Goal: Obtain resource: Download file/media

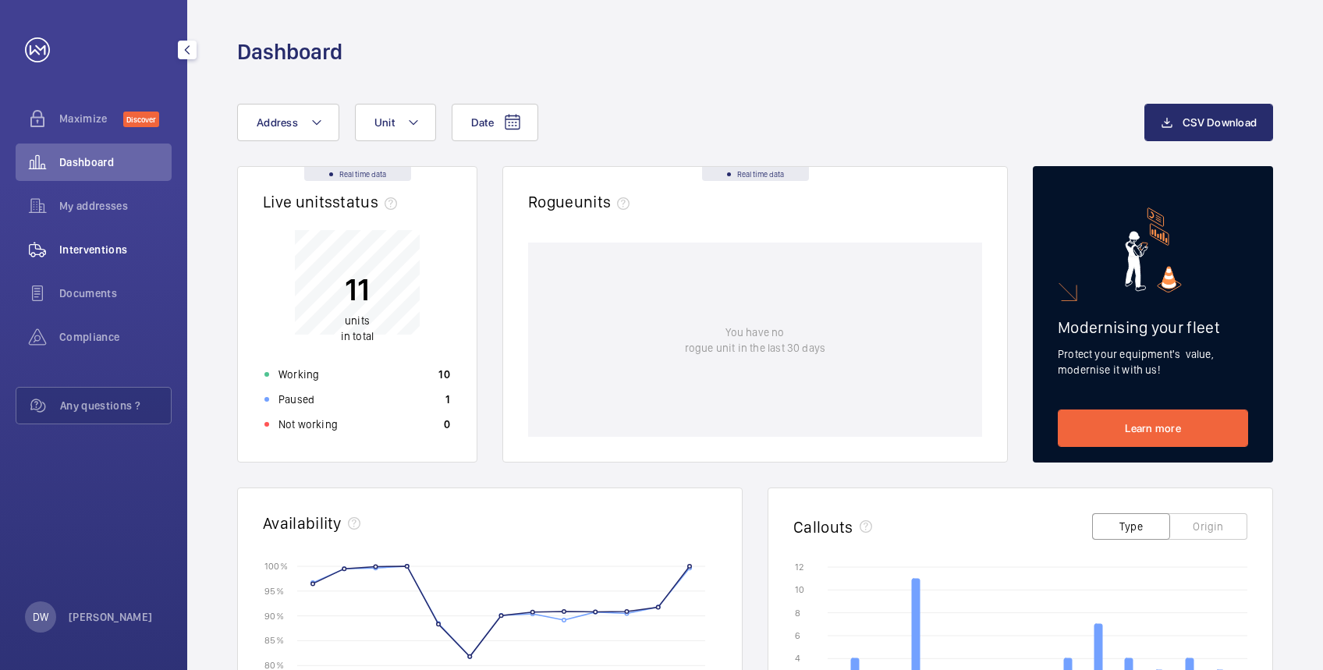
click at [90, 253] on span "Interventions" at bounding box center [115, 250] width 112 height 16
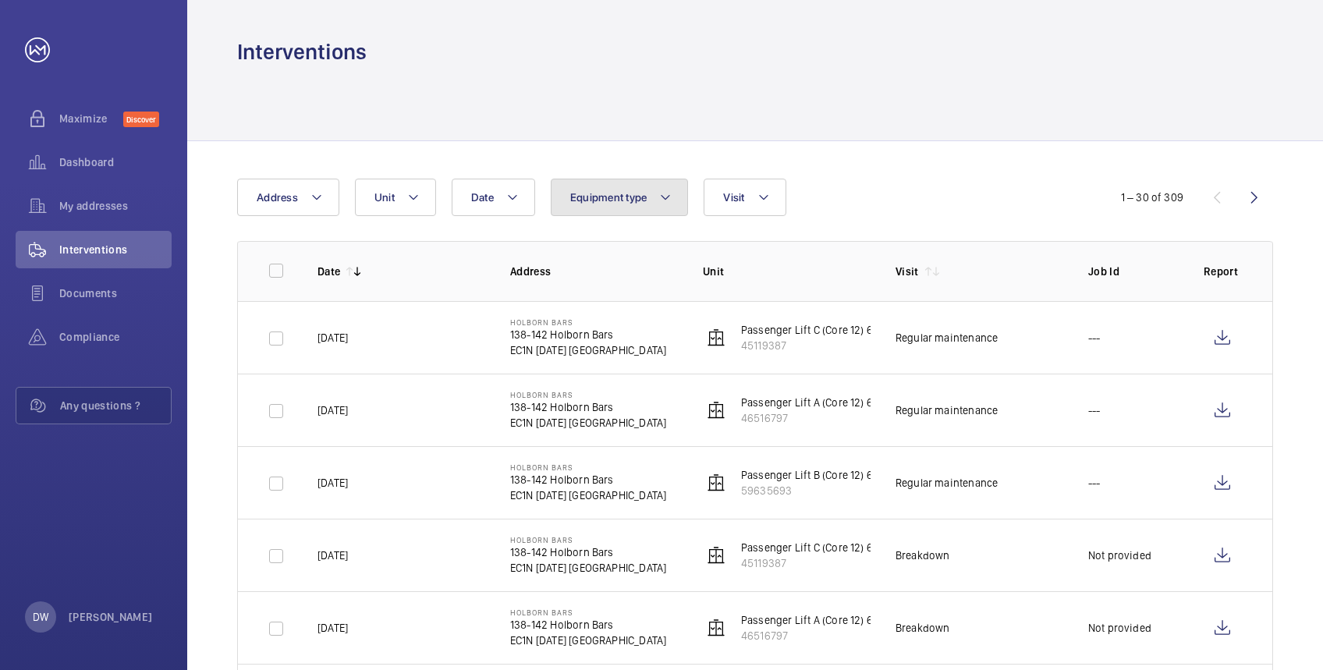
click at [583, 198] on span "Equipment type" at bounding box center [608, 197] width 77 height 12
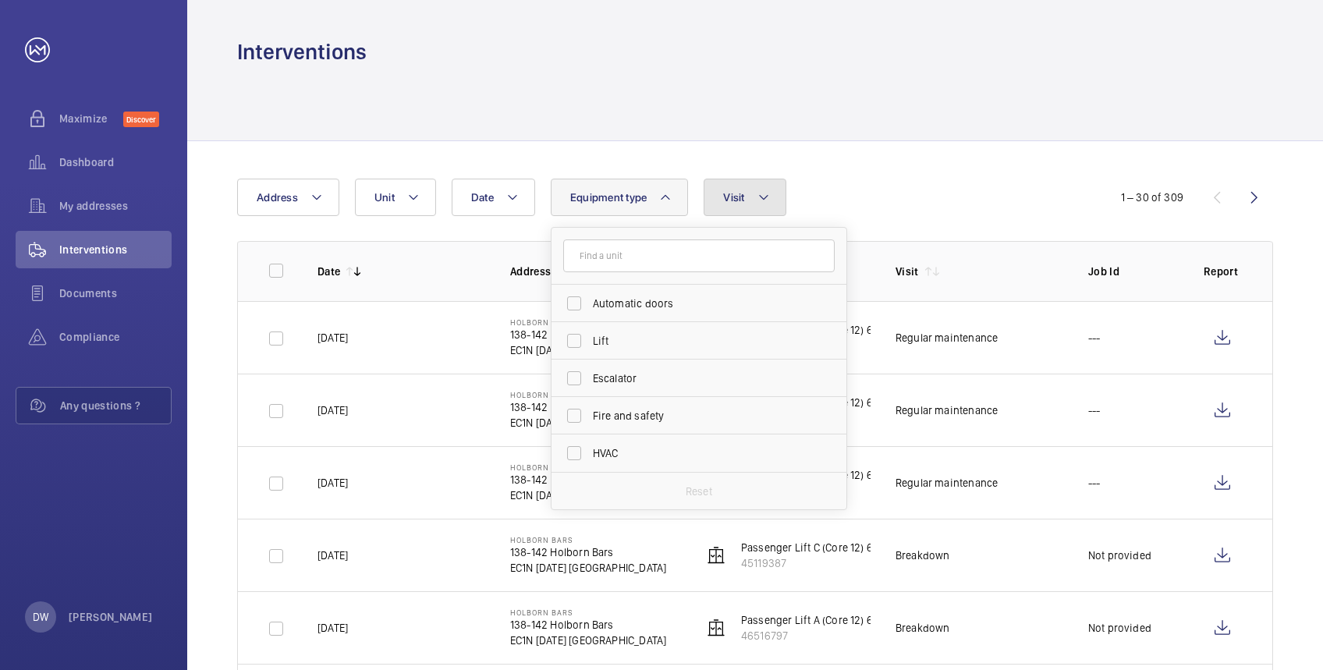
click at [715, 197] on button "Visit" at bounding box center [745, 197] width 82 height 37
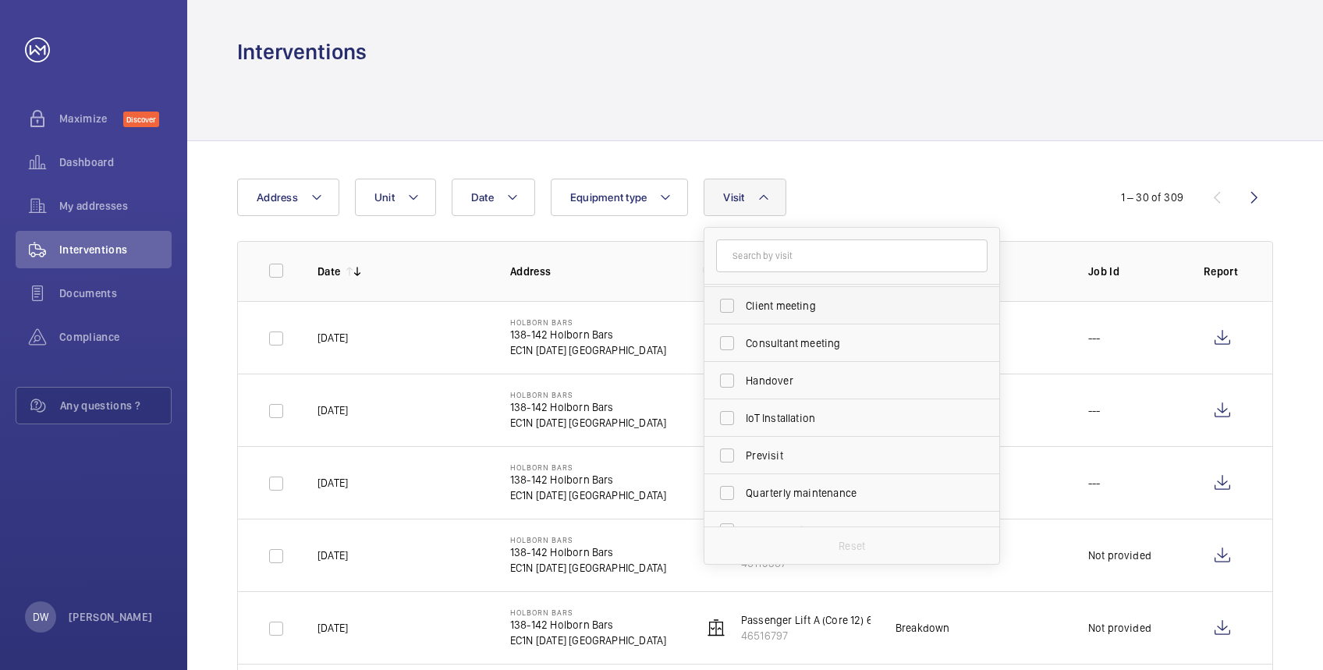
scroll to position [207, 0]
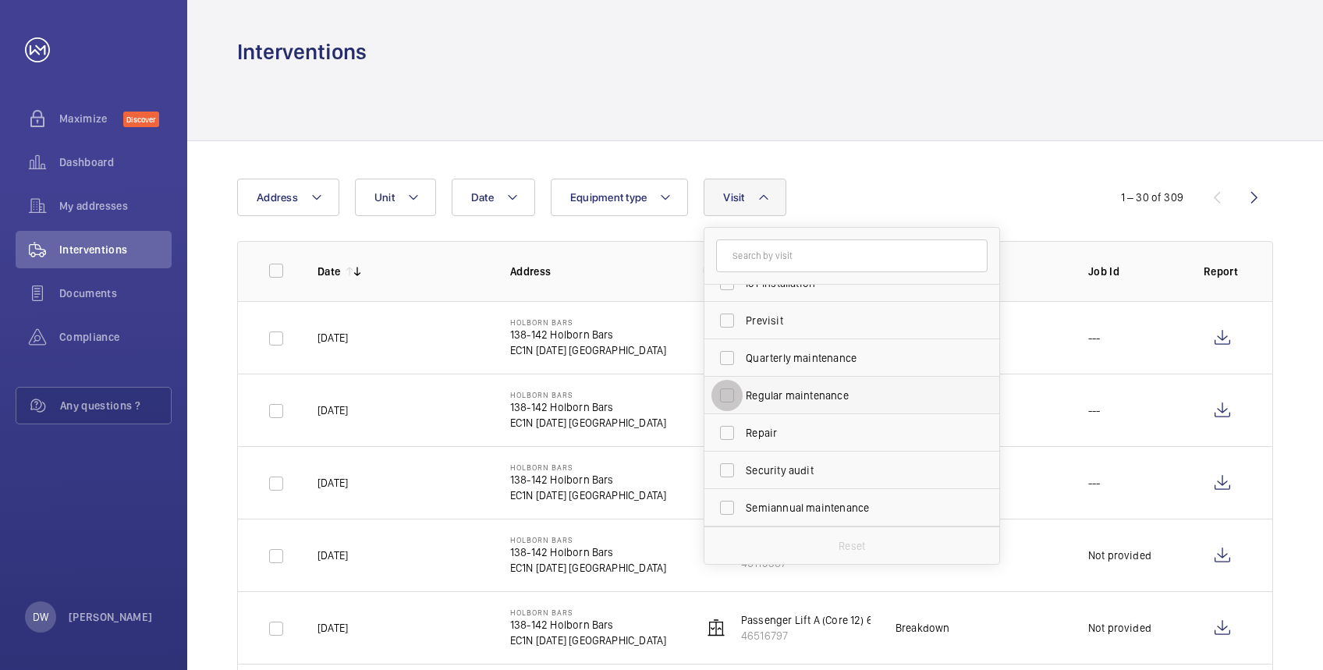
click at [727, 397] on input "Regular maintenance" at bounding box center [726, 395] width 31 height 31
checkbox input "true"
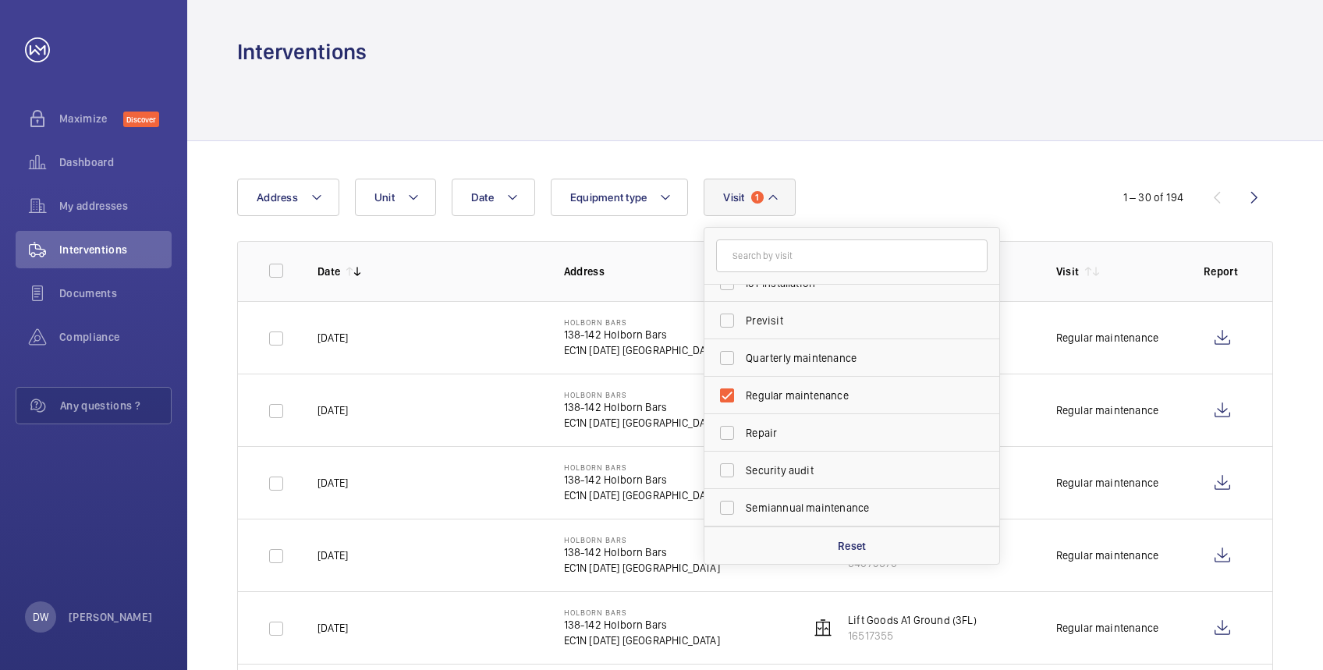
click at [1063, 58] on div "Interventions" at bounding box center [755, 51] width 1036 height 29
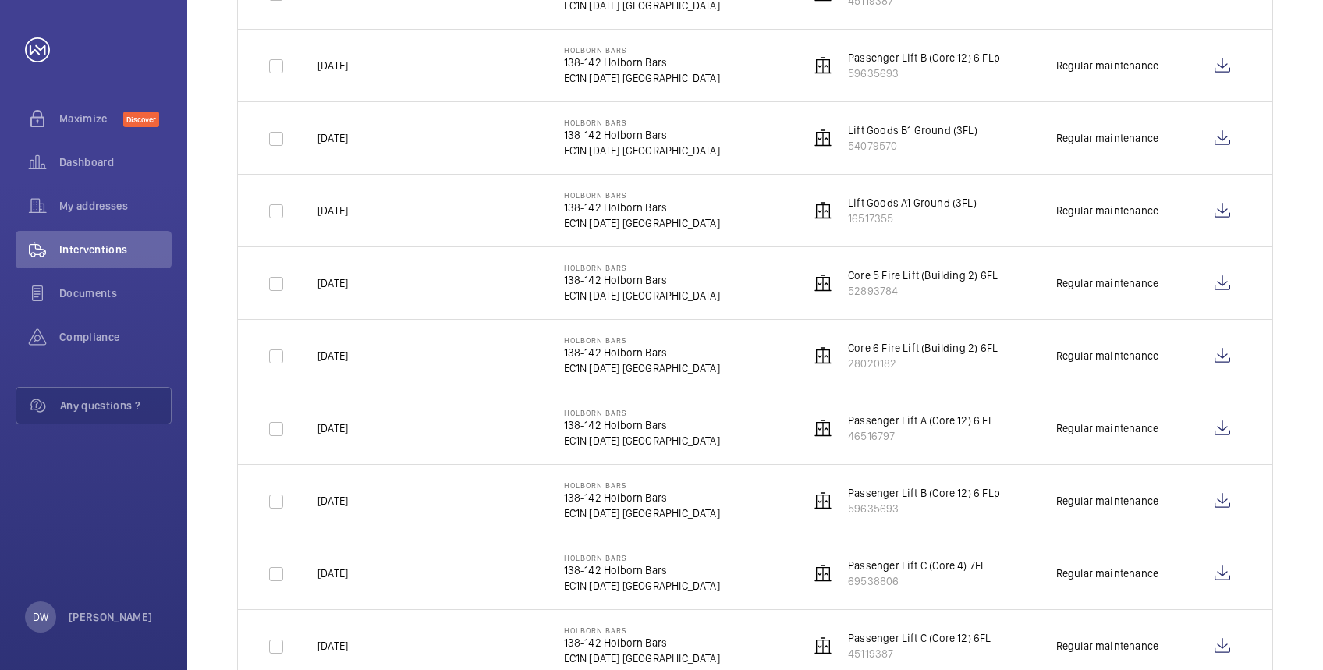
scroll to position [416, 0]
click at [281, 357] on input "checkbox" at bounding box center [276, 357] width 31 height 31
checkbox input "true"
click at [277, 287] on input "checkbox" at bounding box center [276, 285] width 31 height 31
checkbox input "true"
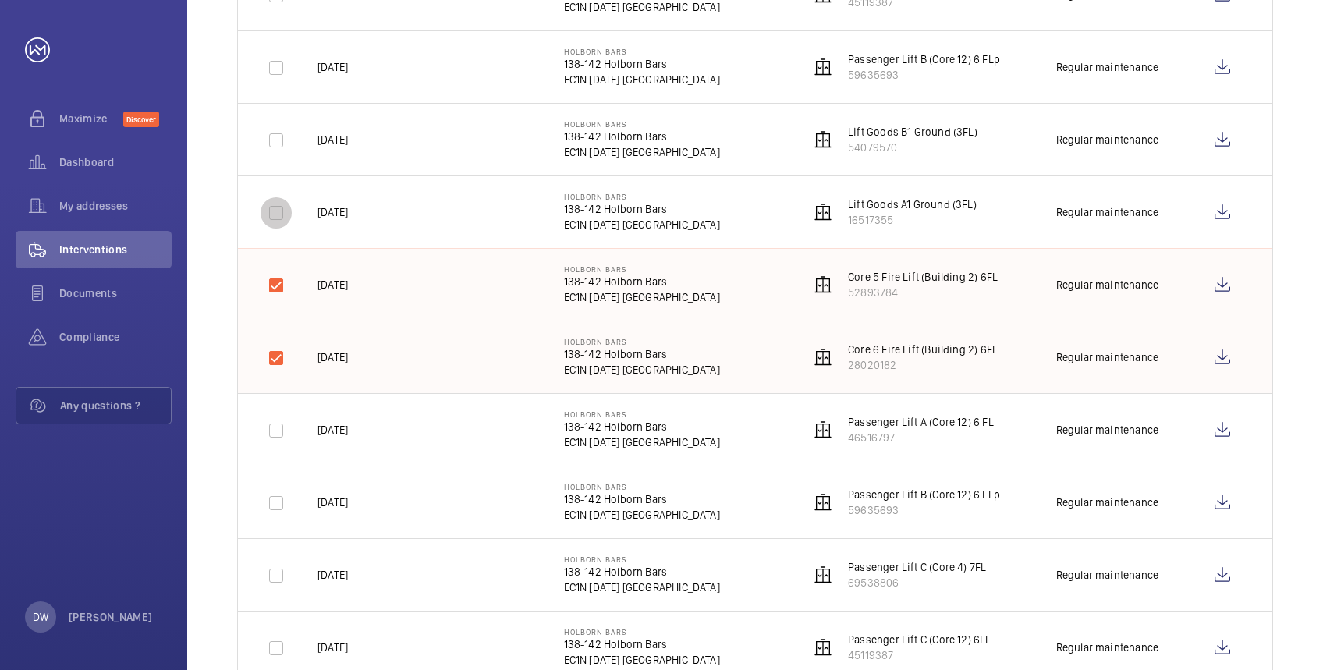
click at [274, 214] on input "checkbox" at bounding box center [276, 212] width 31 height 31
checkbox input "true"
click at [277, 144] on input "checkbox" at bounding box center [276, 140] width 31 height 31
checkbox input "true"
click at [278, 63] on input "checkbox" at bounding box center [276, 67] width 31 height 31
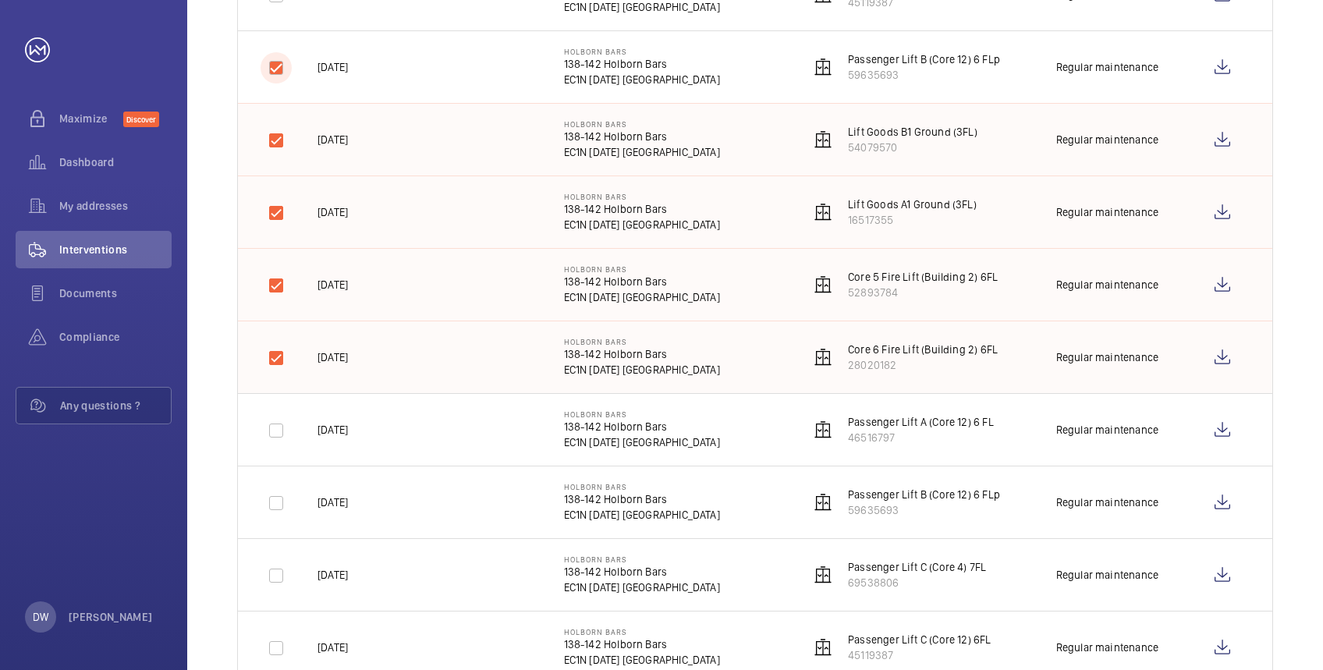
checkbox input "true"
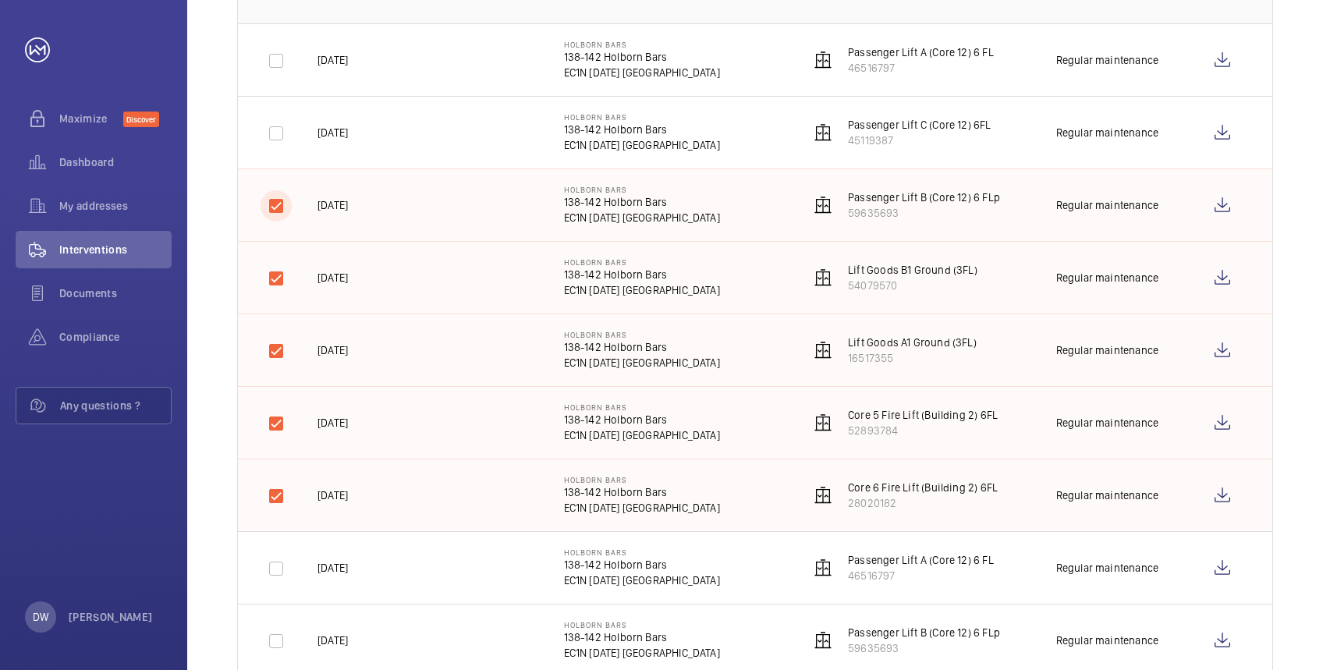
scroll to position [207, 0]
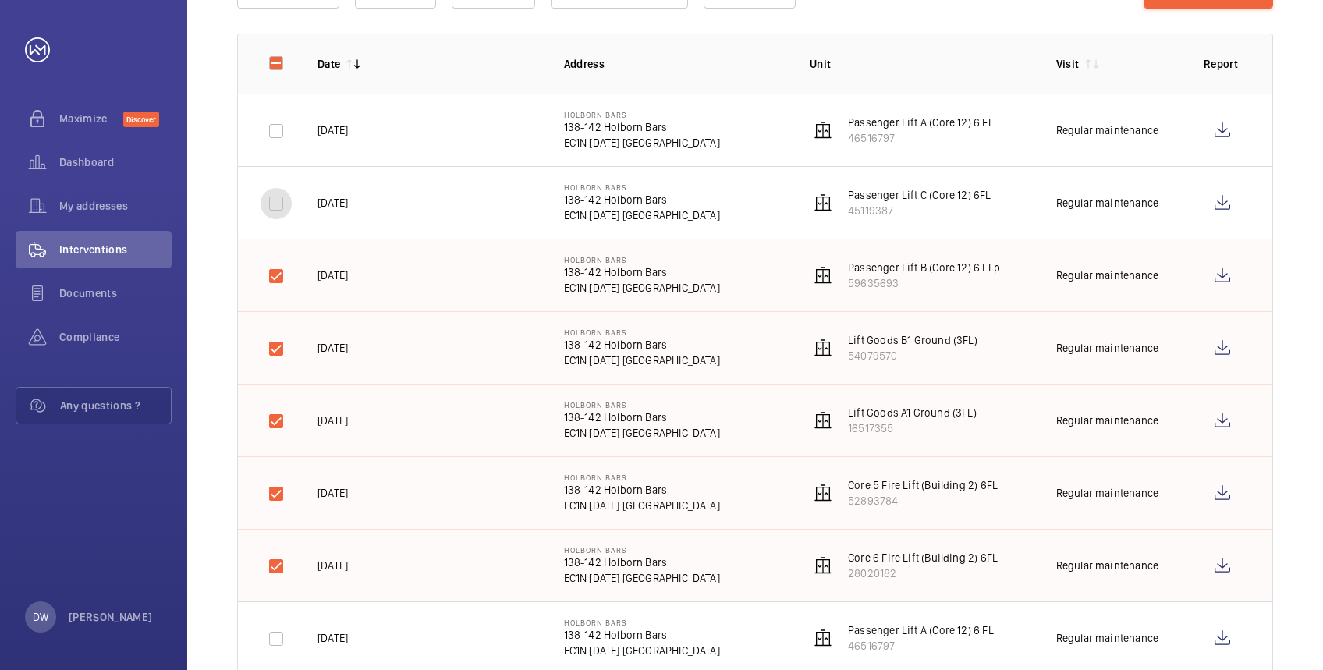
drag, startPoint x: 277, startPoint y: 207, endPoint x: 286, endPoint y: 161, distance: 47.7
click at [277, 206] on input "checkbox" at bounding box center [276, 203] width 31 height 31
checkbox input "true"
click at [270, 130] on input "checkbox" at bounding box center [276, 130] width 31 height 31
checkbox input "true"
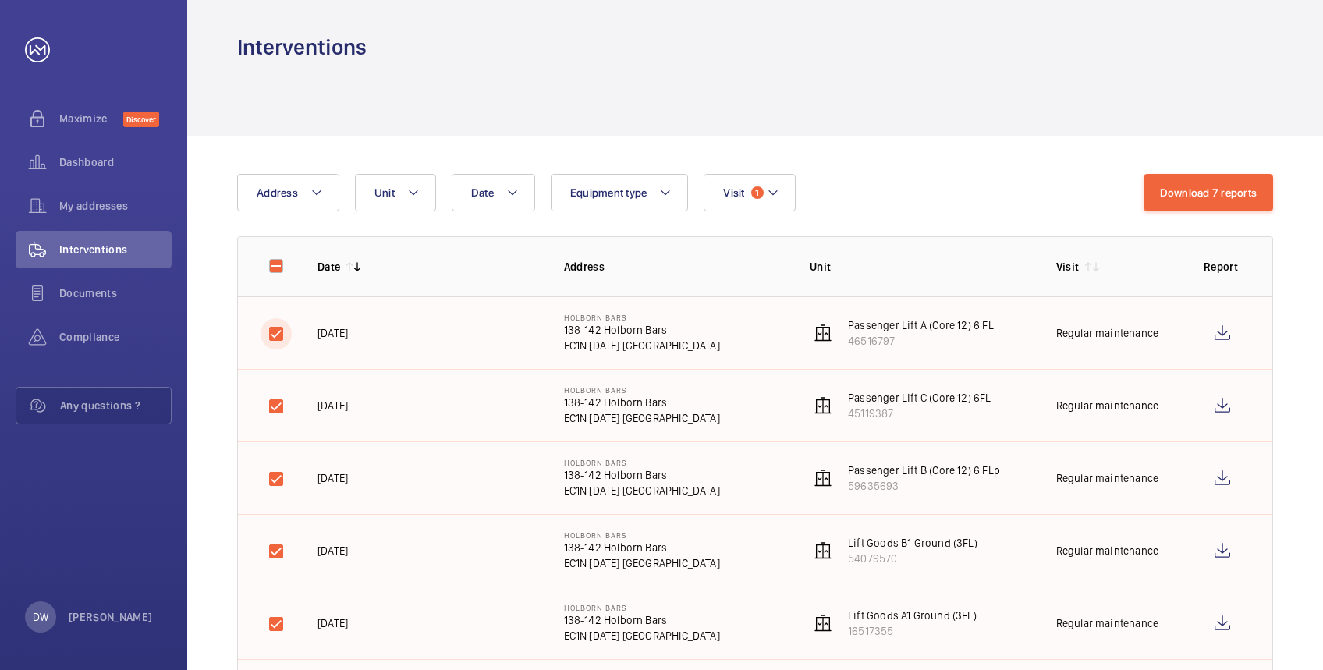
scroll to position [0, 0]
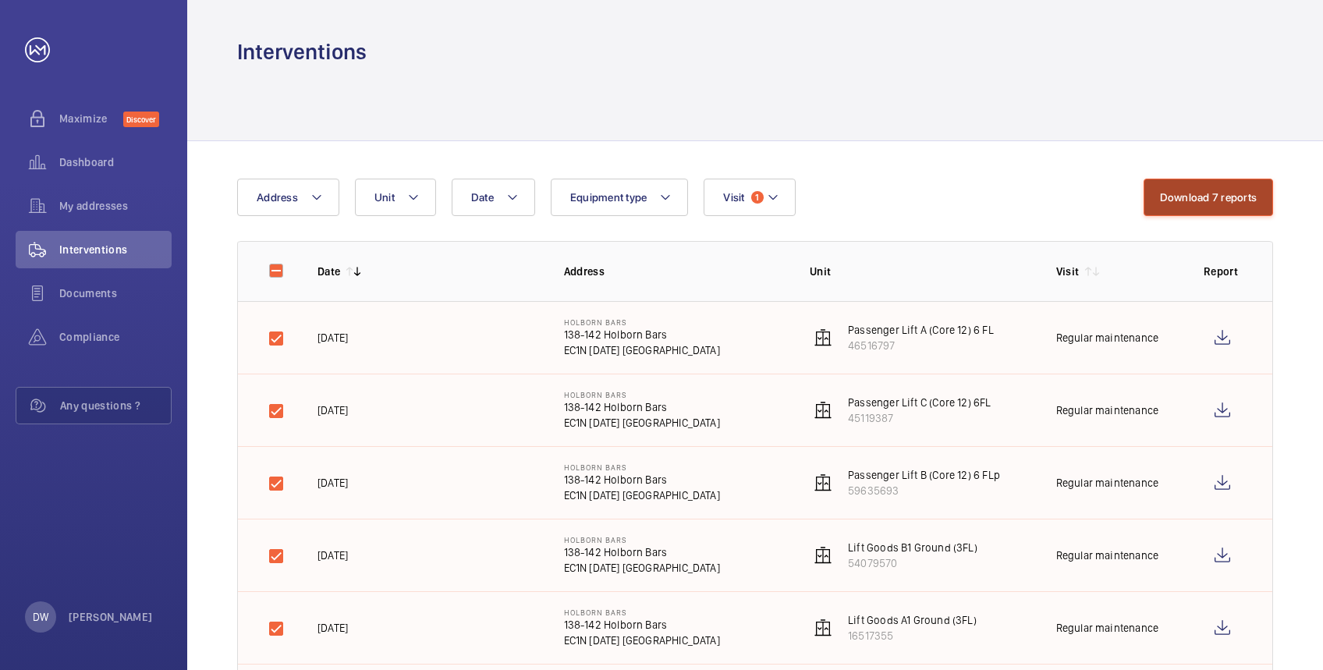
click at [1170, 197] on button "Download 7 reports" at bounding box center [1208, 197] width 130 height 37
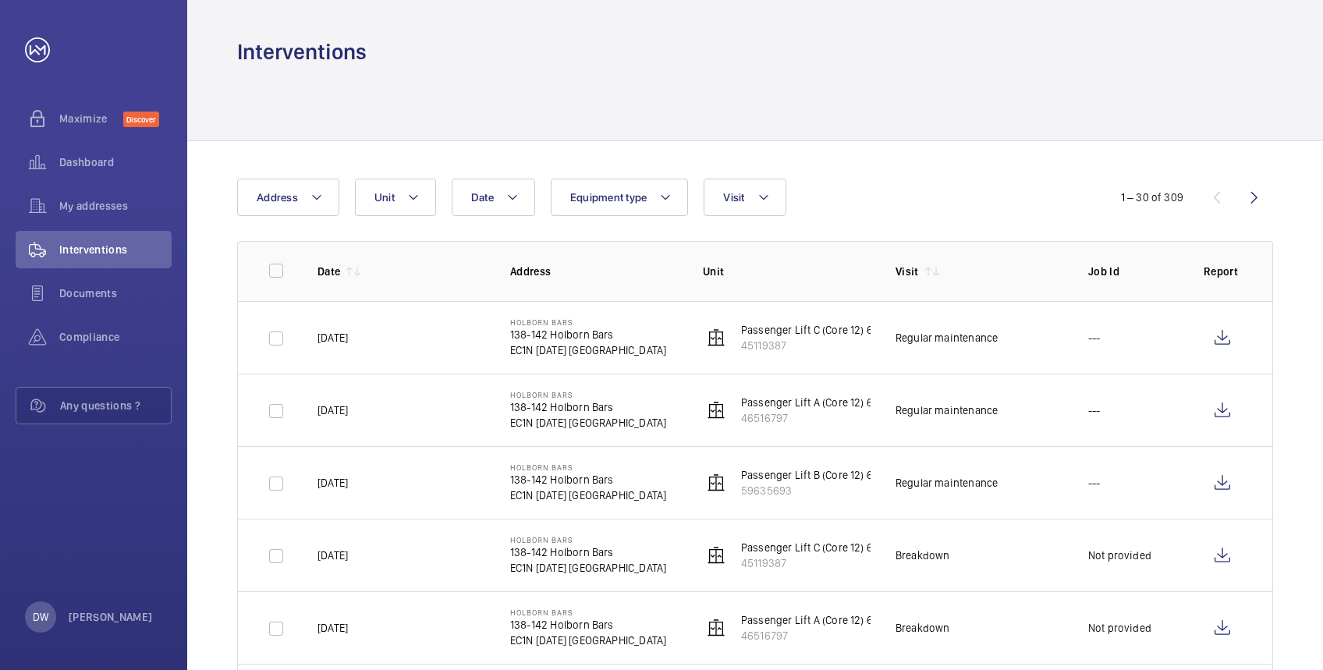
click at [624, 101] on div at bounding box center [755, 103] width 1036 height 74
click at [1214, 336] on wm-front-icon-button at bounding box center [1221, 337] width 37 height 37
click at [749, 210] on button "Visit" at bounding box center [745, 197] width 82 height 37
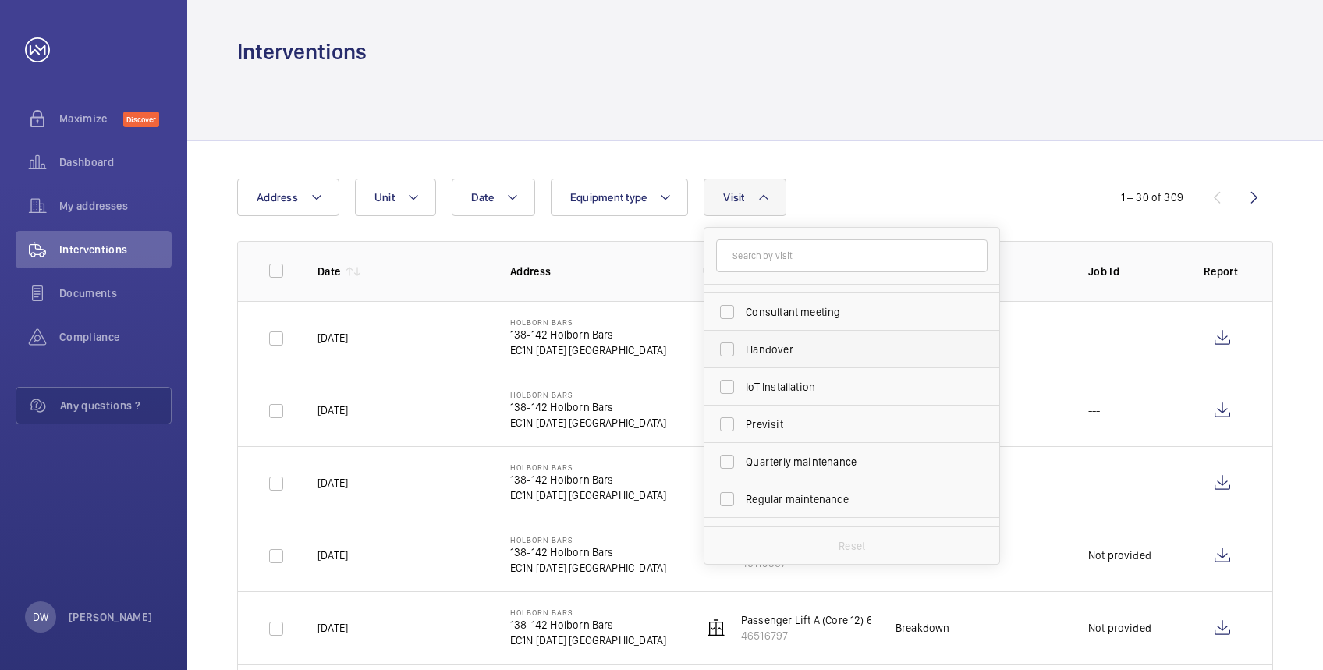
scroll to position [207, 0]
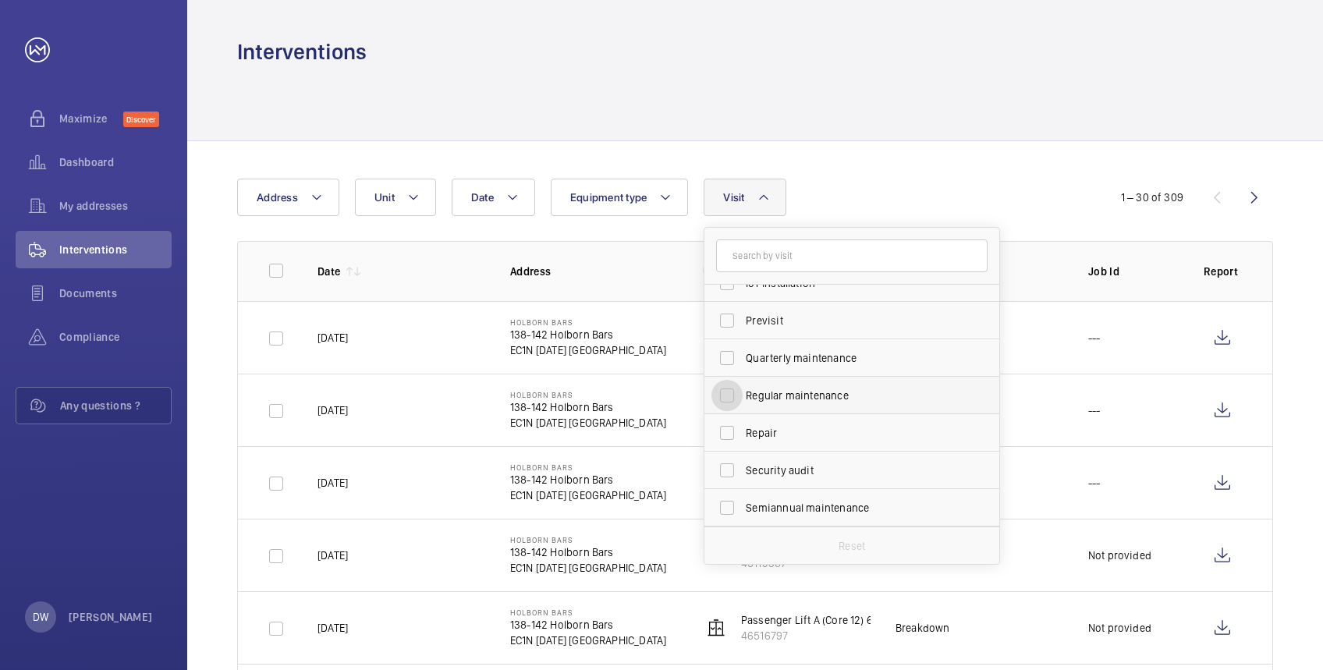
click at [730, 399] on input "Regular maintenance" at bounding box center [726, 395] width 31 height 31
checkbox input "true"
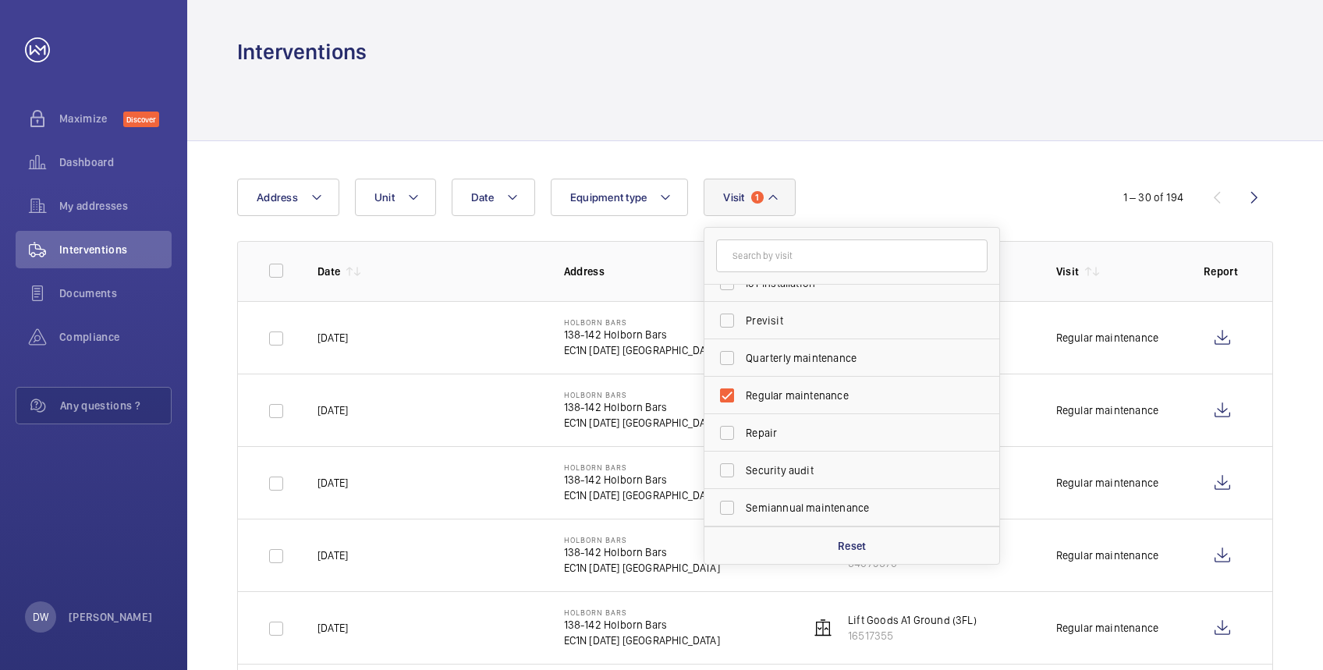
click at [1065, 119] on div at bounding box center [755, 103] width 1036 height 74
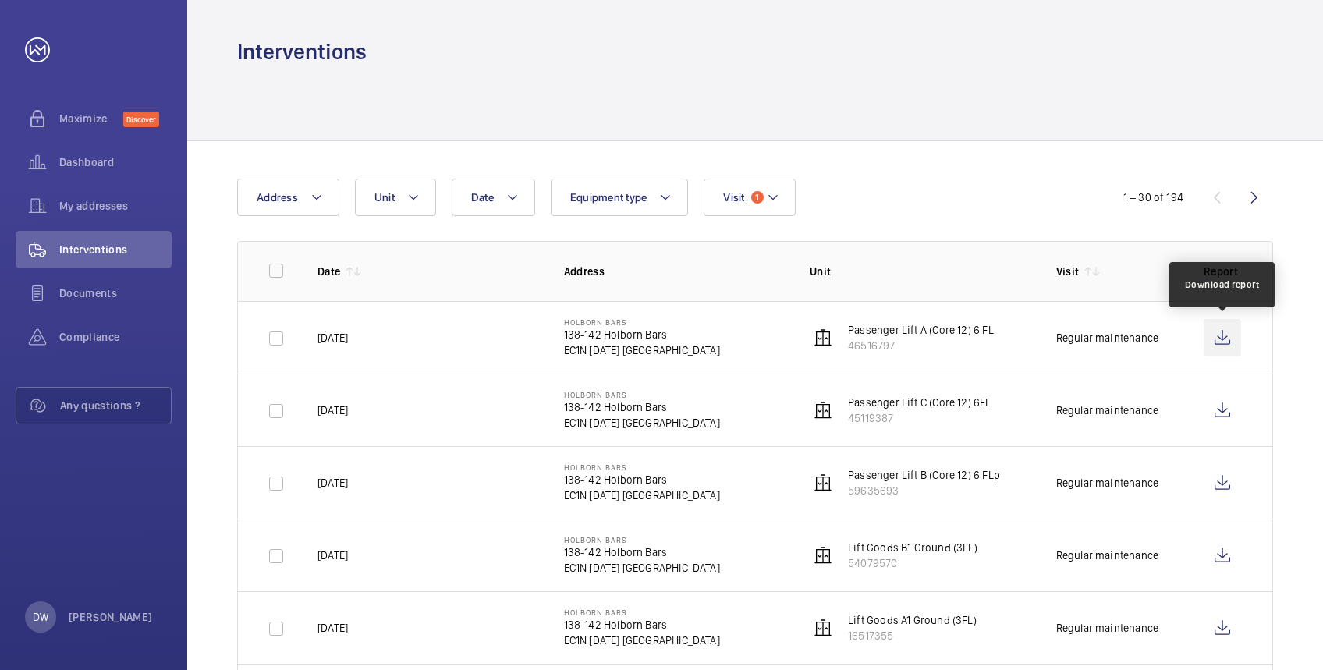
click at [1221, 332] on wm-front-icon-button at bounding box center [1221, 337] width 37 height 37
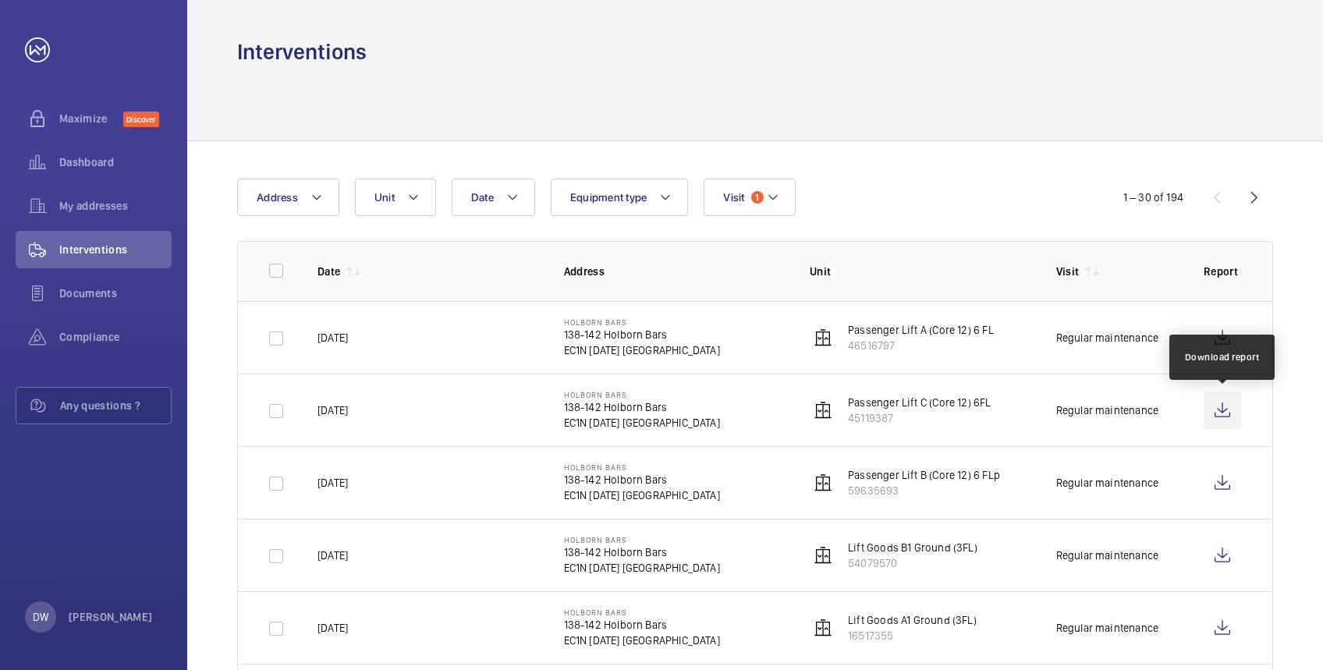
click at [1225, 413] on wm-front-icon-button at bounding box center [1221, 410] width 37 height 37
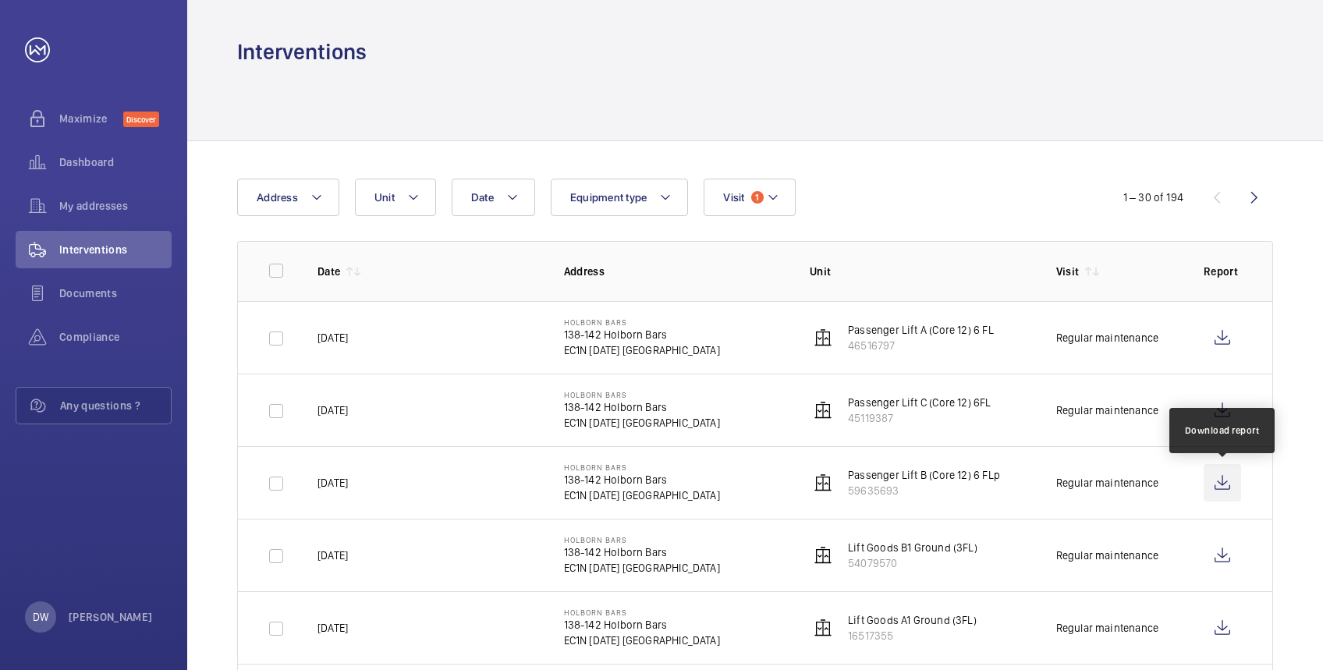
click at [1228, 487] on wm-front-icon-button at bounding box center [1221, 482] width 37 height 37
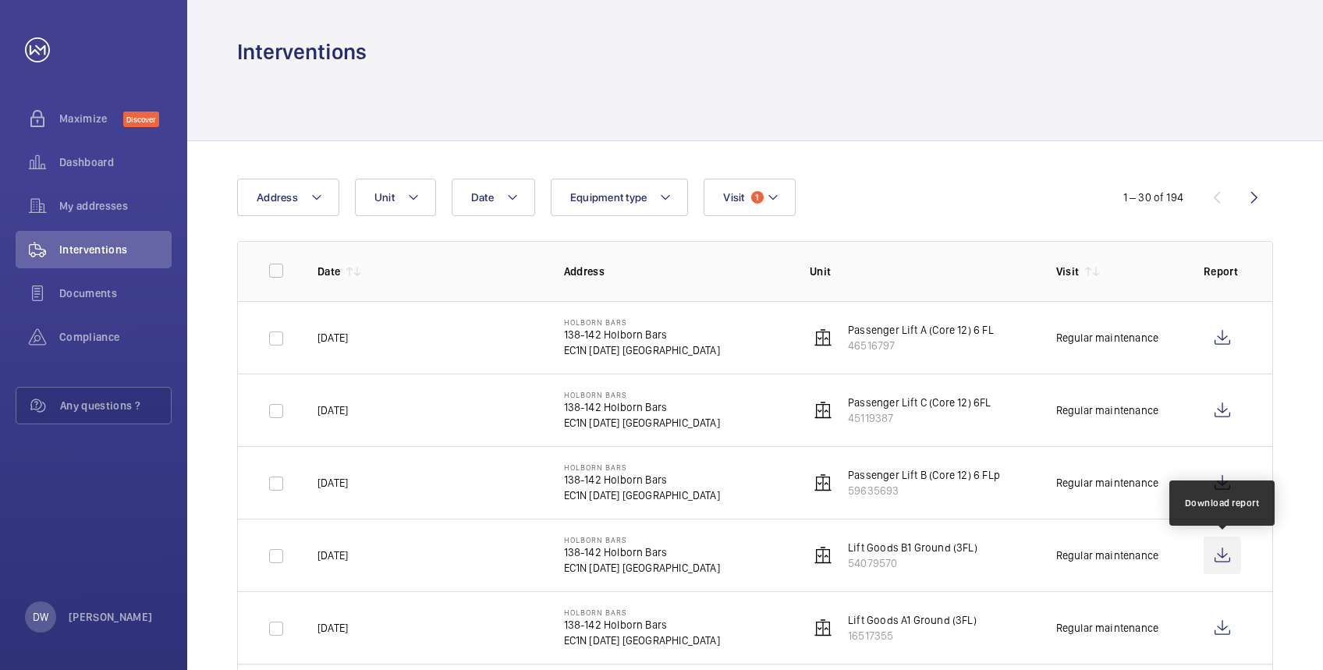
click at [1223, 554] on wm-front-icon-button at bounding box center [1221, 555] width 37 height 37
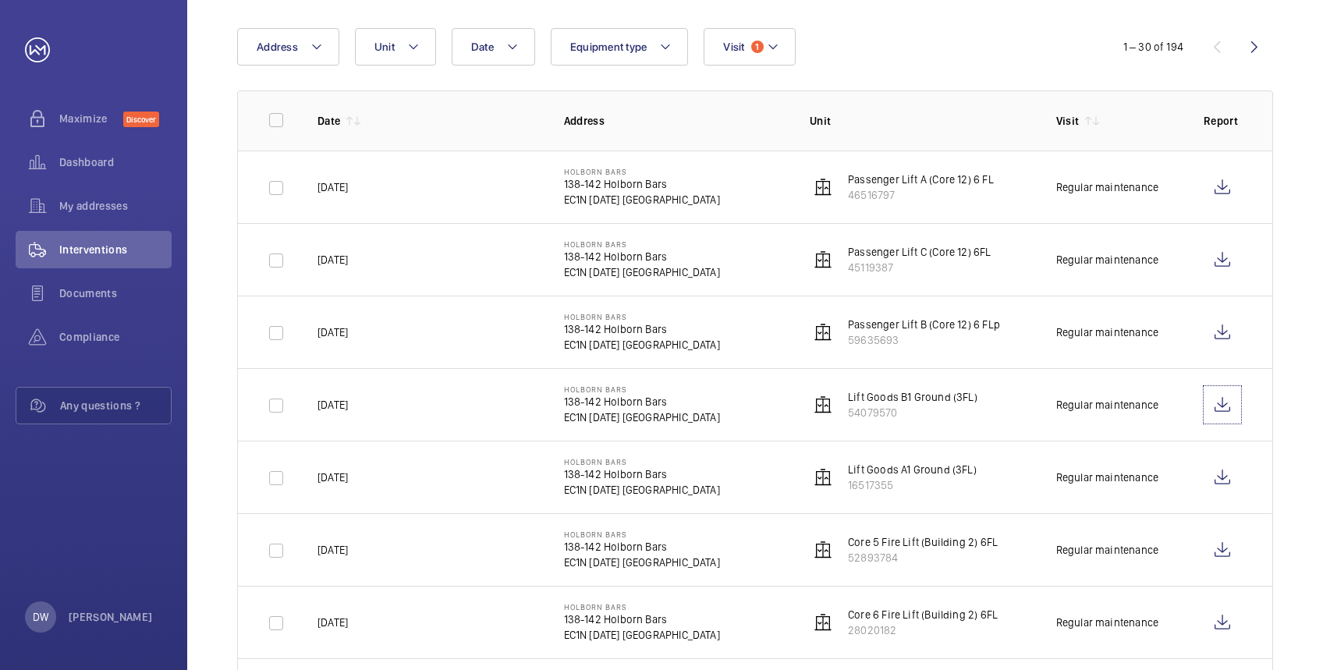
scroll to position [207, 0]
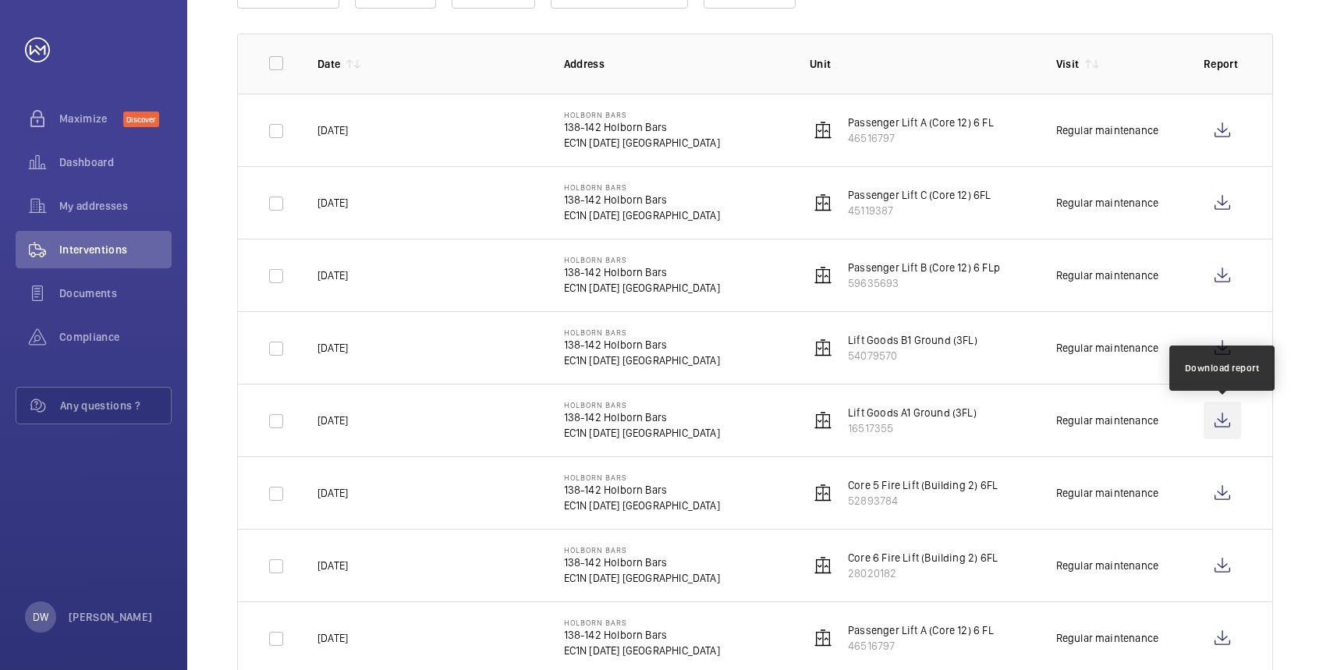
click at [1212, 427] on wm-front-icon-button at bounding box center [1221, 420] width 37 height 37
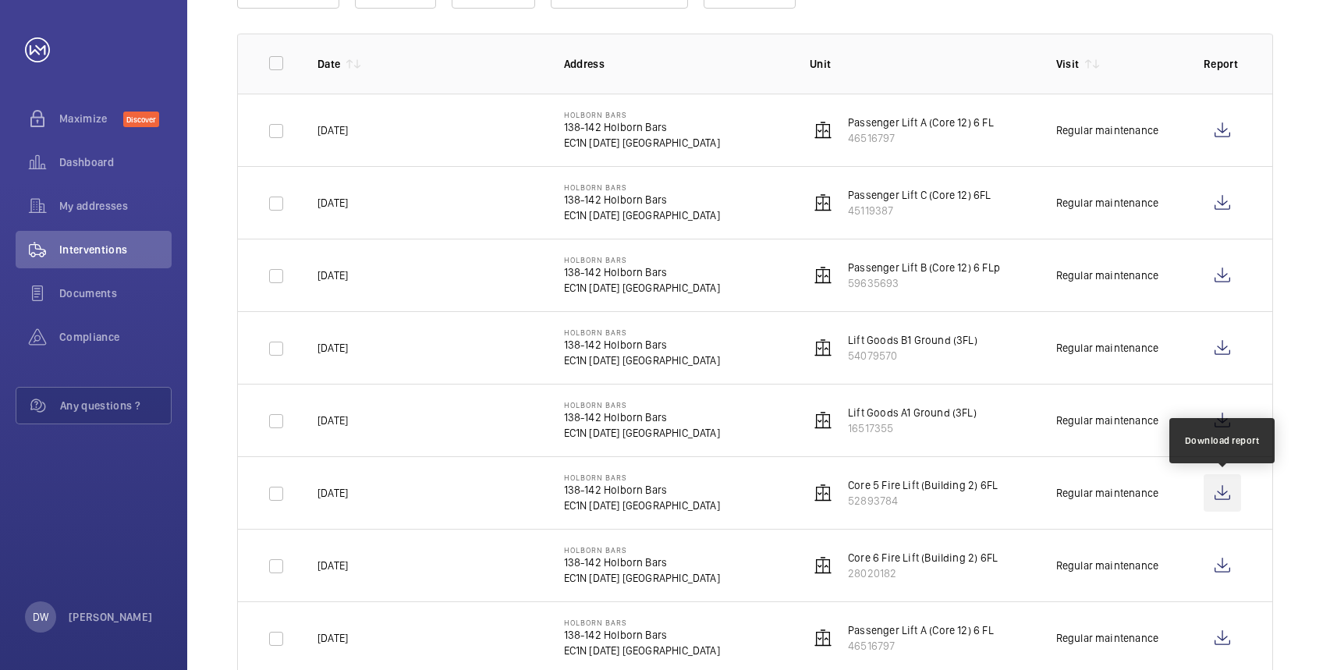
click at [1229, 499] on wm-front-icon-button at bounding box center [1221, 492] width 37 height 37
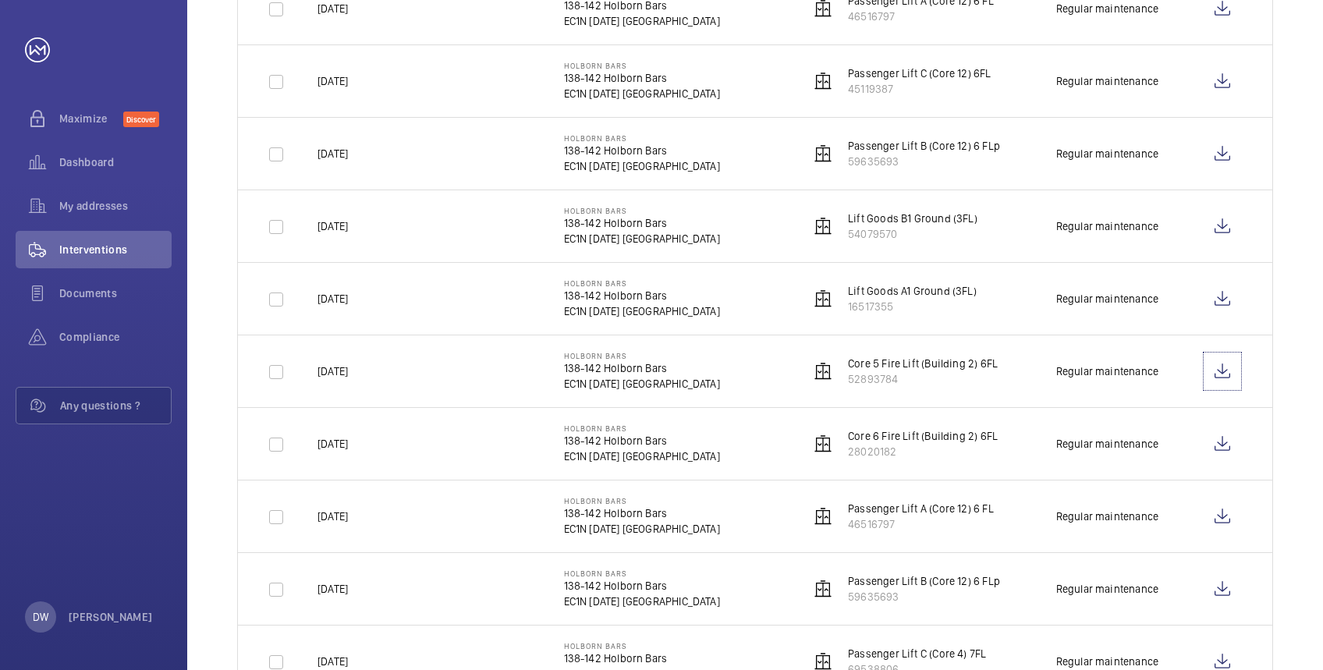
scroll to position [519, 0]
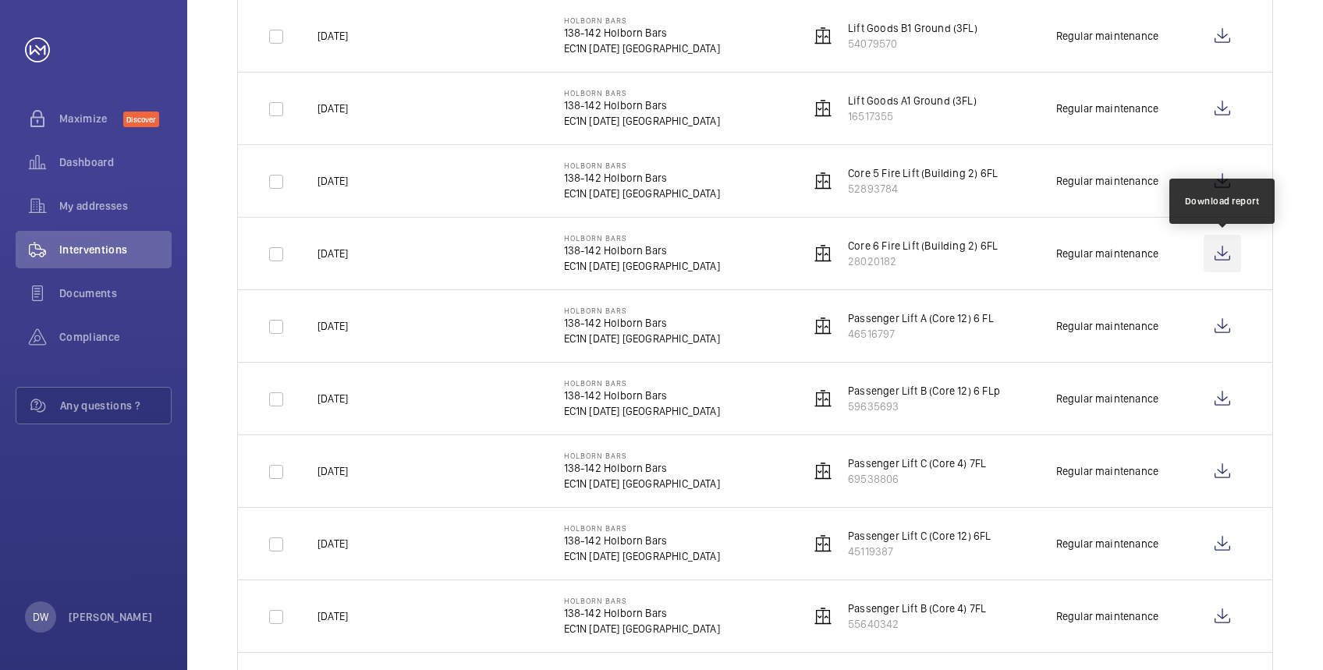
click at [1232, 262] on wm-front-icon-button at bounding box center [1221, 253] width 37 height 37
